Goal: Entertainment & Leisure: Consume media (video, audio)

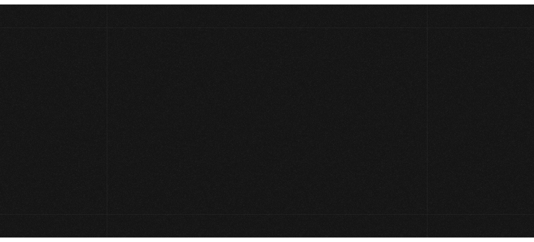
scroll to position [31, 0]
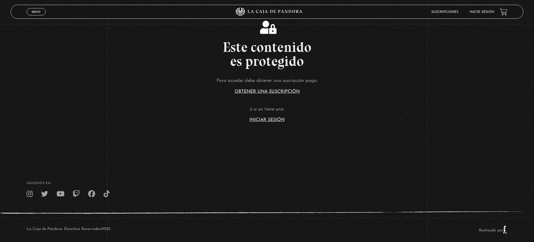
click at [482, 12] on link "Inicie sesión" at bounding box center [481, 11] width 25 height 3
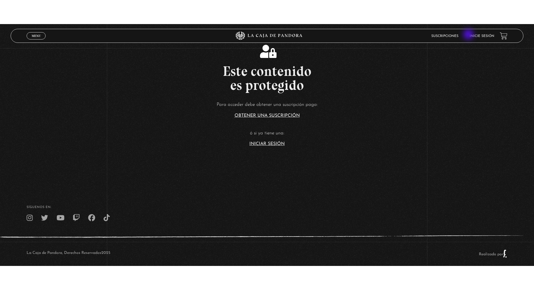
scroll to position [26, 0]
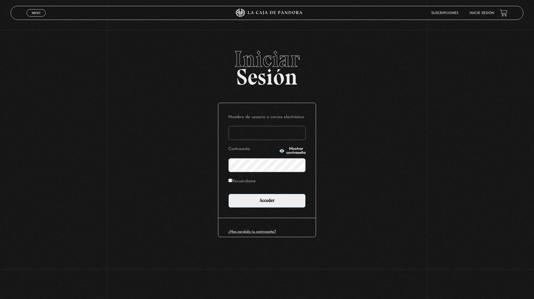
click at [274, 132] on input "Nombre de usuario o correo electrónico" at bounding box center [266, 133] width 77 height 14
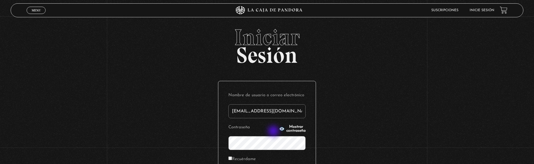
type input "[EMAIL_ADDRESS][DOMAIN_NAME]"
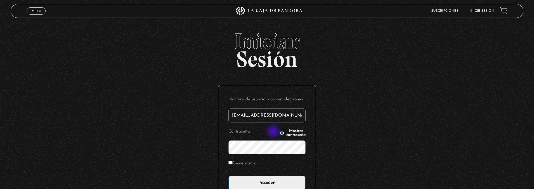
click at [228, 176] on input "Acceder" at bounding box center [266, 183] width 77 height 14
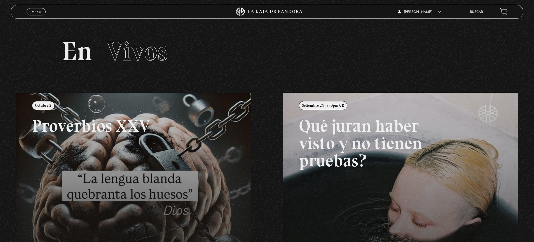
click at [29, 14] on link "Menu Cerrar" at bounding box center [36, 11] width 19 height 7
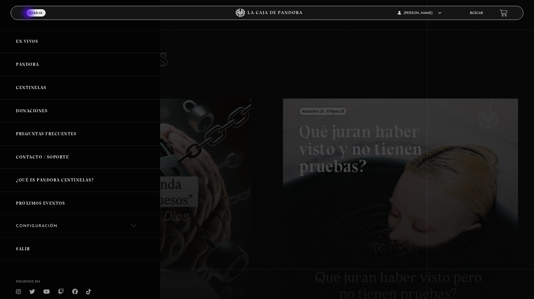
click at [29, 90] on link "Centinelas" at bounding box center [80, 87] width 160 height 23
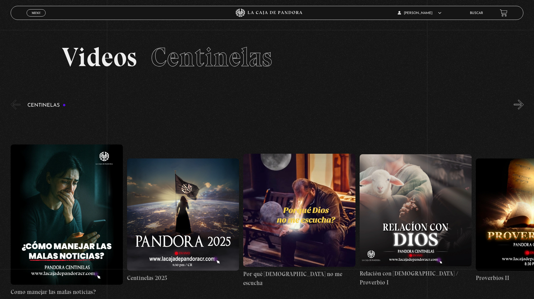
click at [516, 107] on button "»" at bounding box center [518, 105] width 10 height 10
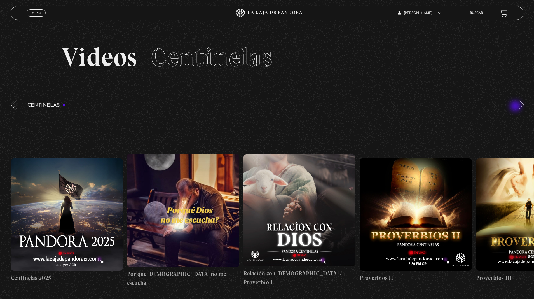
click at [516, 107] on button "»" at bounding box center [518, 105] width 10 height 10
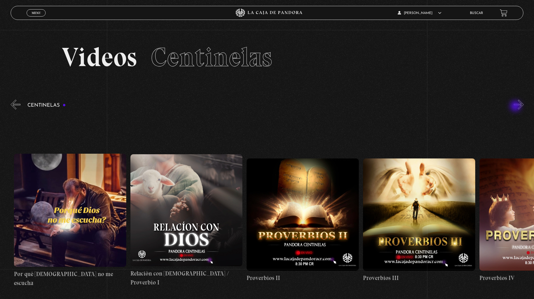
click at [516, 107] on button "»" at bounding box center [518, 105] width 10 height 10
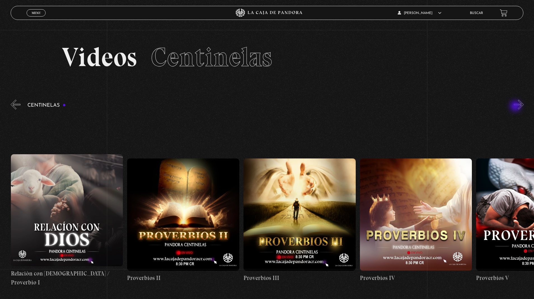
click at [516, 107] on button "»" at bounding box center [518, 105] width 10 height 10
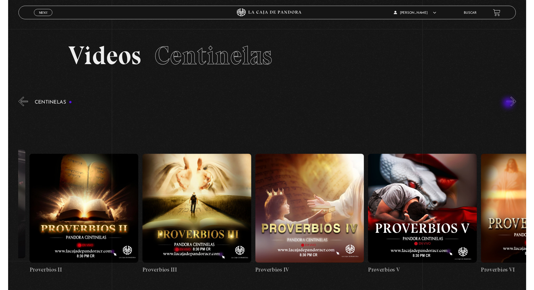
scroll to position [0, 465]
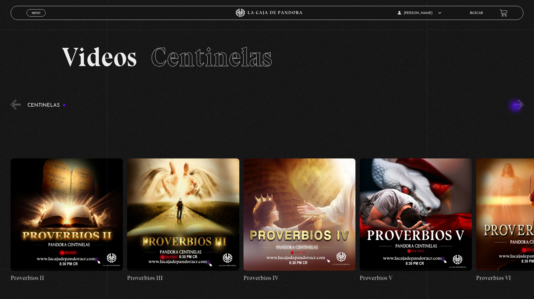
click at [505, 181] on figure at bounding box center [532, 214] width 112 height 112
